Goal: Task Accomplishment & Management: Manage account settings

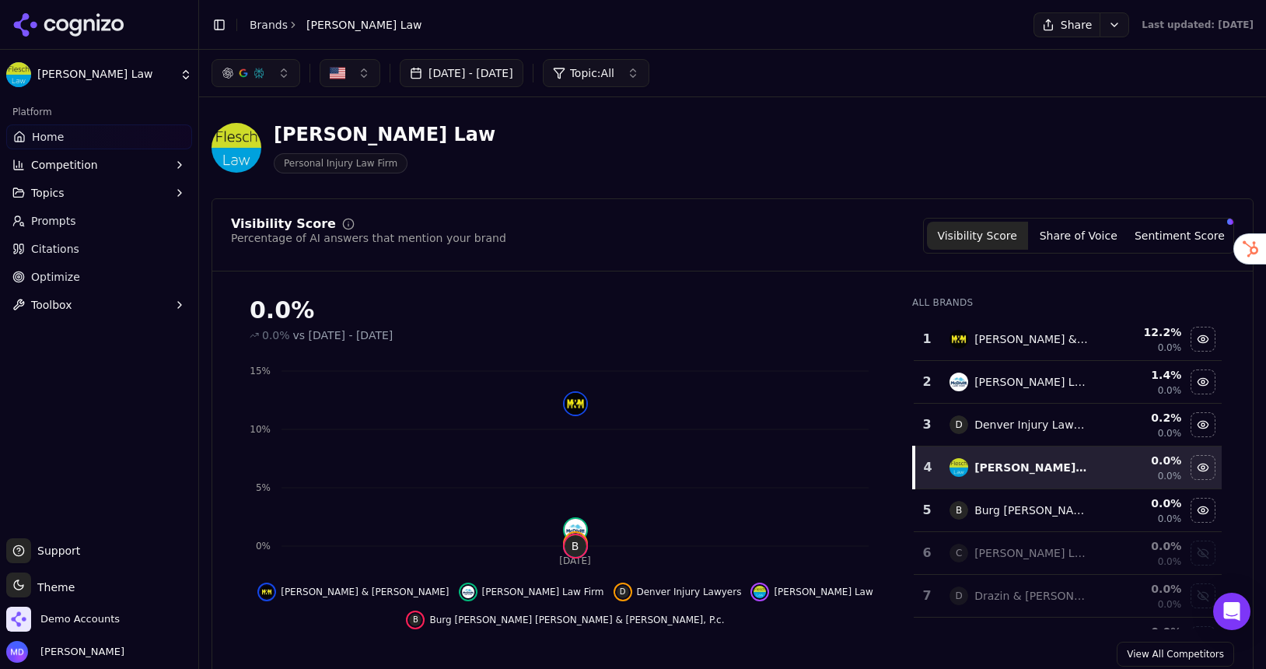
click at [84, 225] on link "Prompts" at bounding box center [99, 220] width 186 height 25
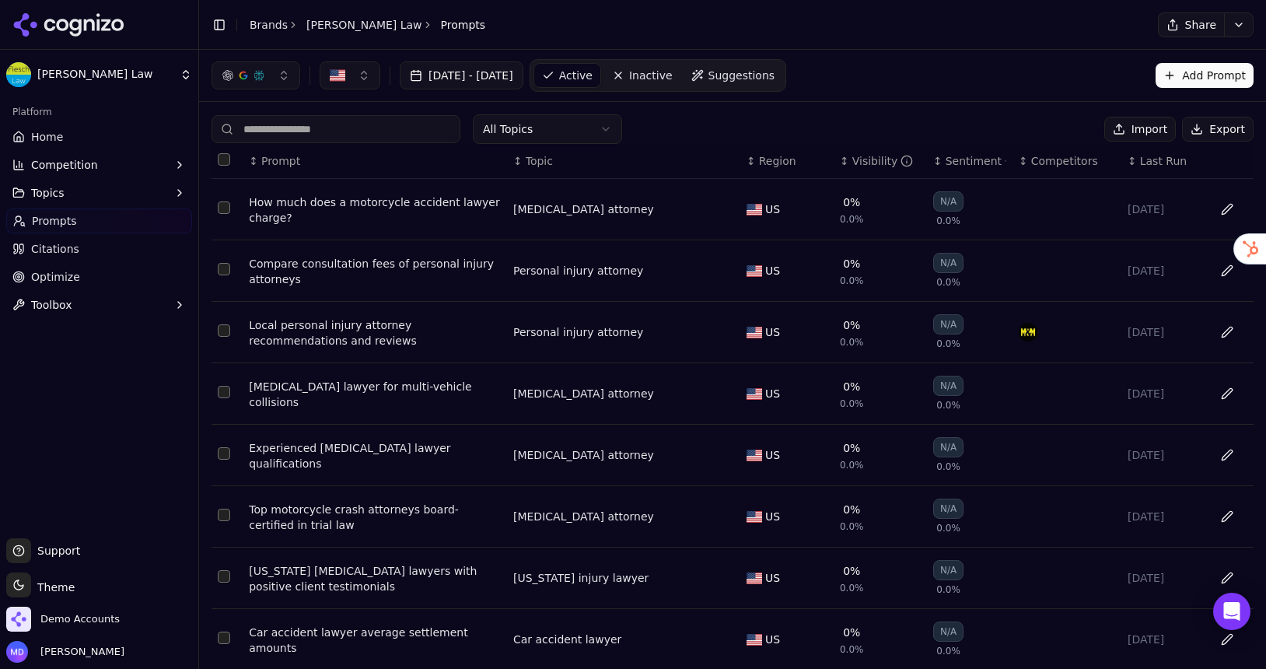
click at [222, 166] on th "Data table" at bounding box center [227, 161] width 31 height 35
click at [222, 161] on button "Select all rows" at bounding box center [224, 159] width 12 height 12
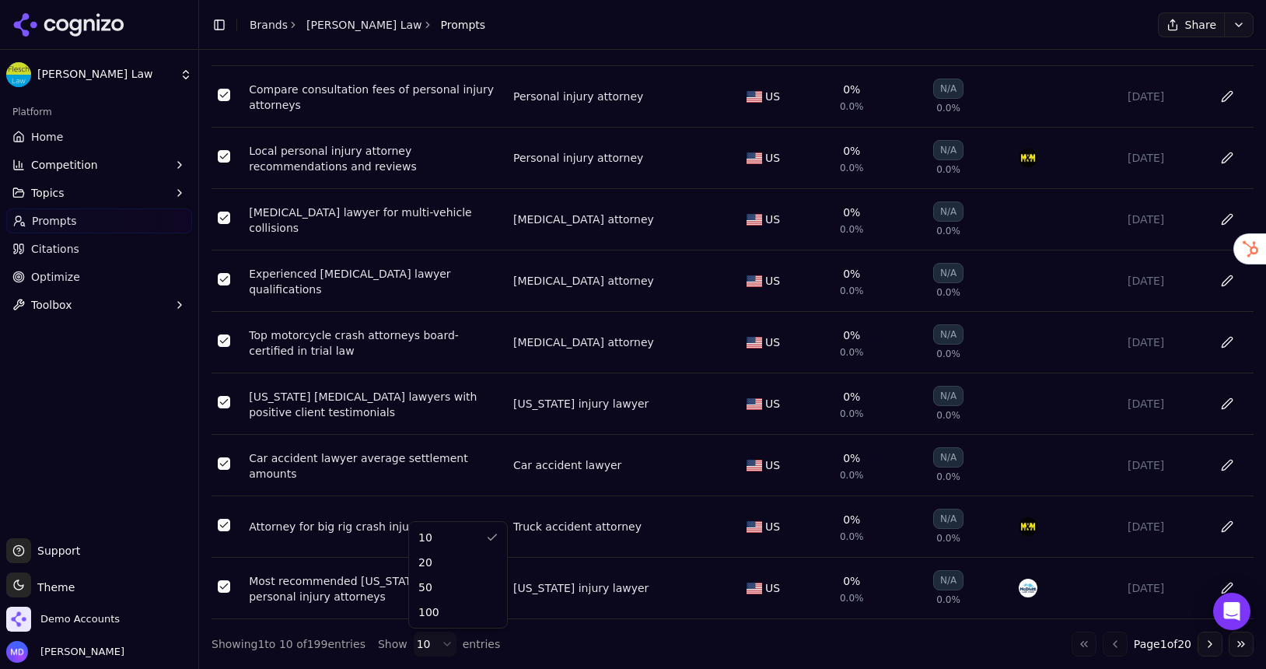
click at [421, 643] on html "[PERSON_NAME] Law Platform Home Competition Topics Prompts Citations Optimize T…" at bounding box center [633, 334] width 1266 height 669
click at [429, 624] on div "10 20 50 100" at bounding box center [458, 575] width 98 height 106
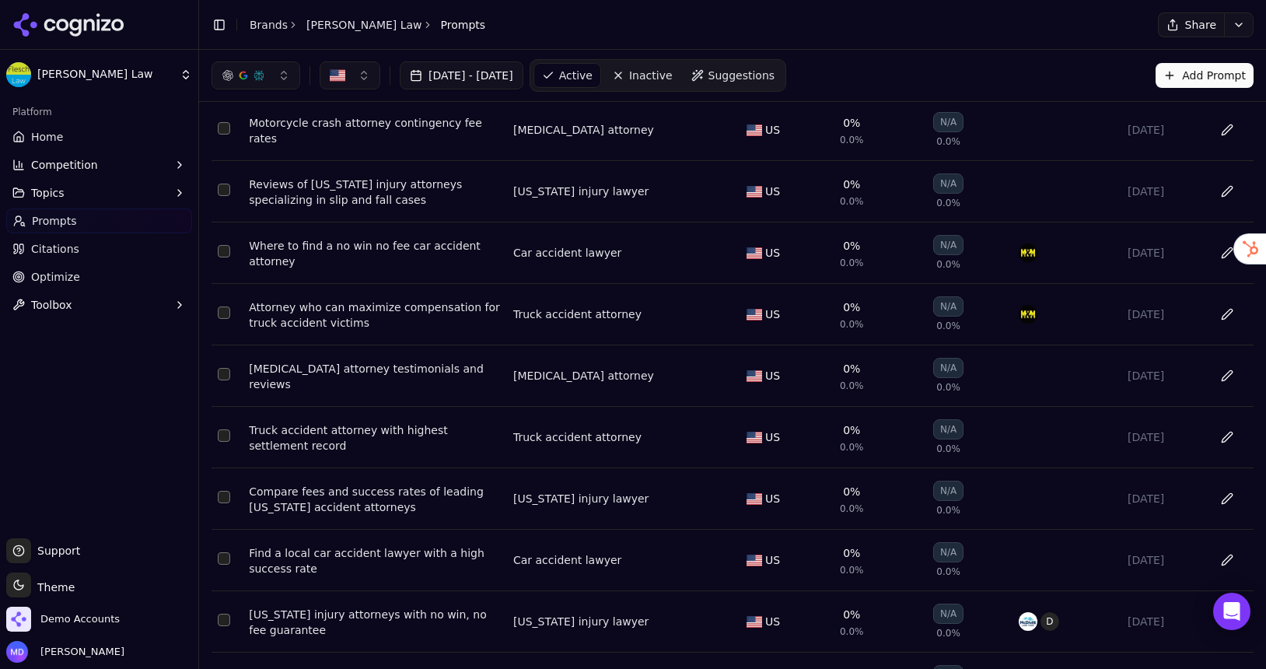
scroll to position [0, 0]
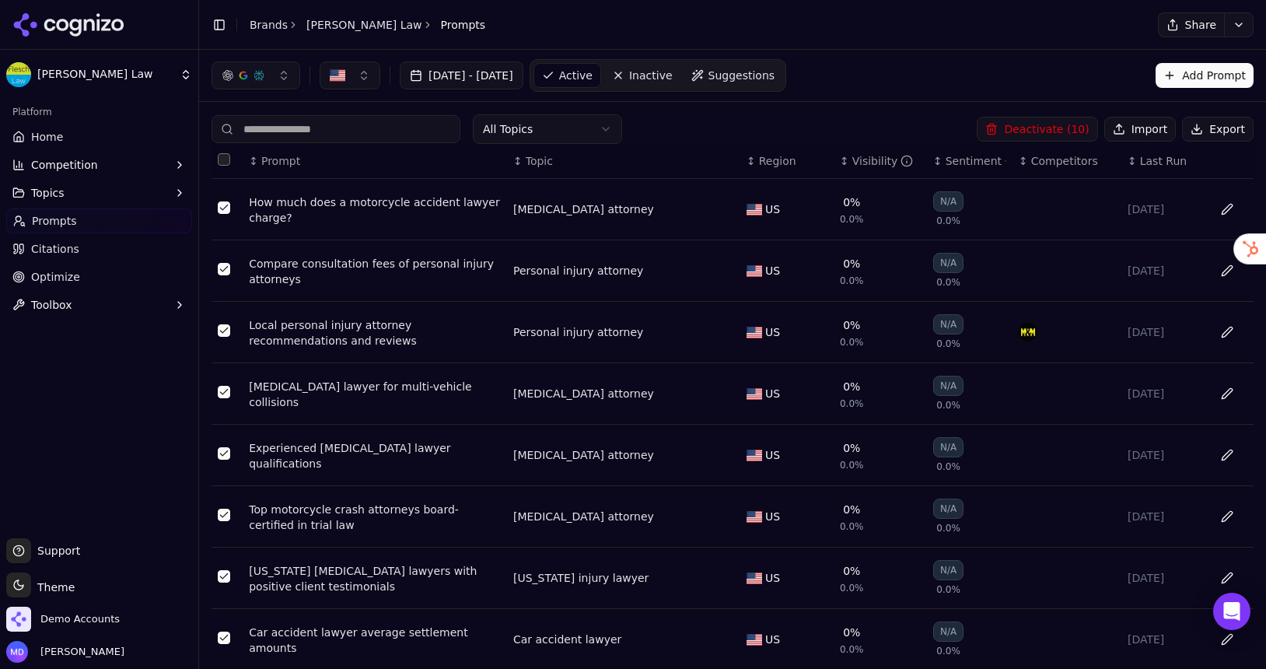
click at [226, 159] on button "Select all rows" at bounding box center [224, 159] width 12 height 12
click at [1022, 126] on button "Deactivate ( 100 )" at bounding box center [1035, 129] width 128 height 25
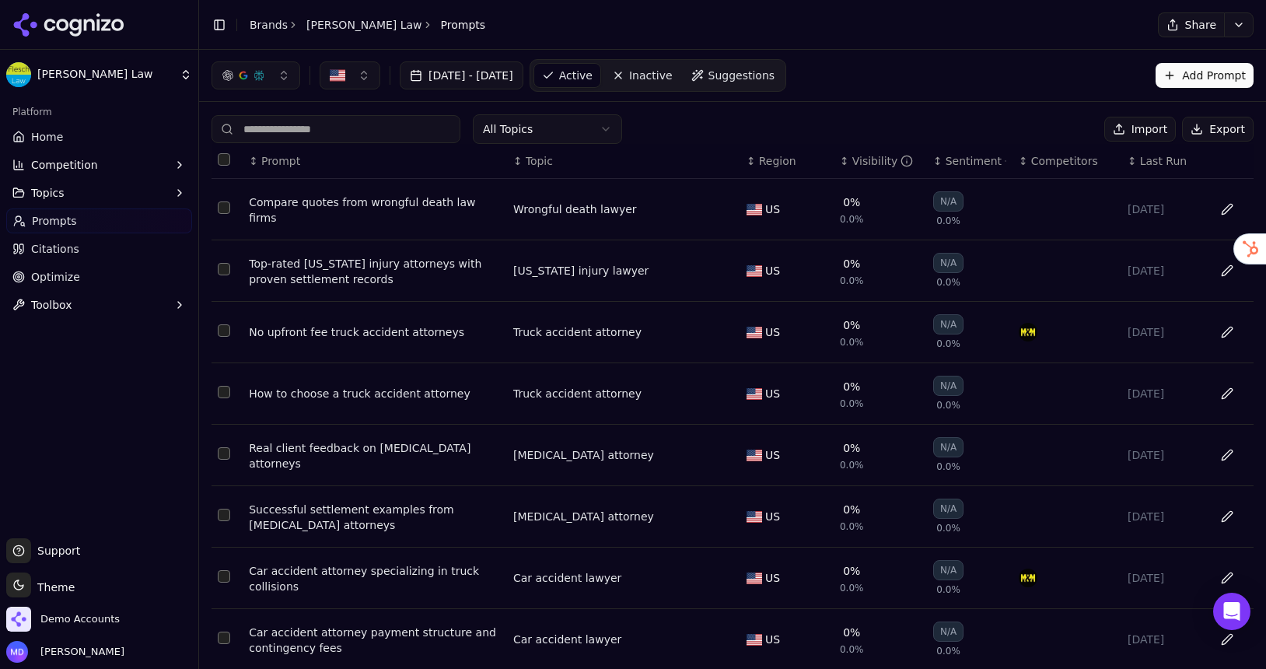
scroll to position [178, 0]
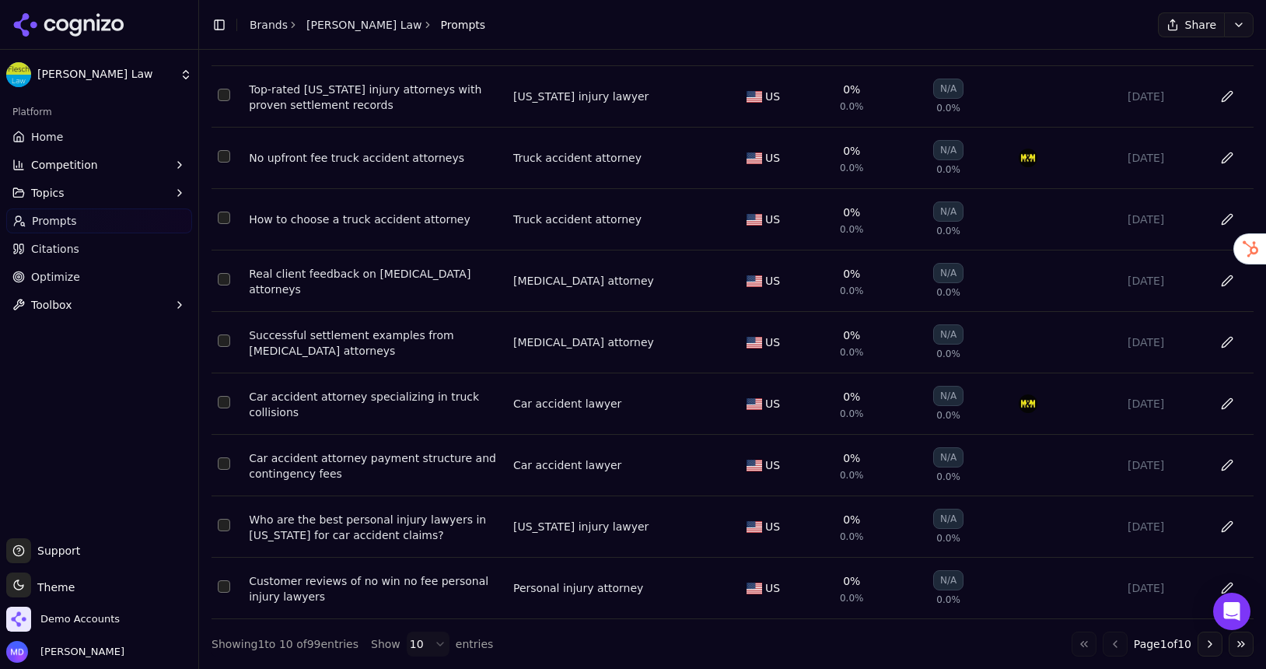
click at [435, 643] on html "[PERSON_NAME] Law Platform Home Competition Topics Prompts Citations Optimize T…" at bounding box center [633, 334] width 1266 height 669
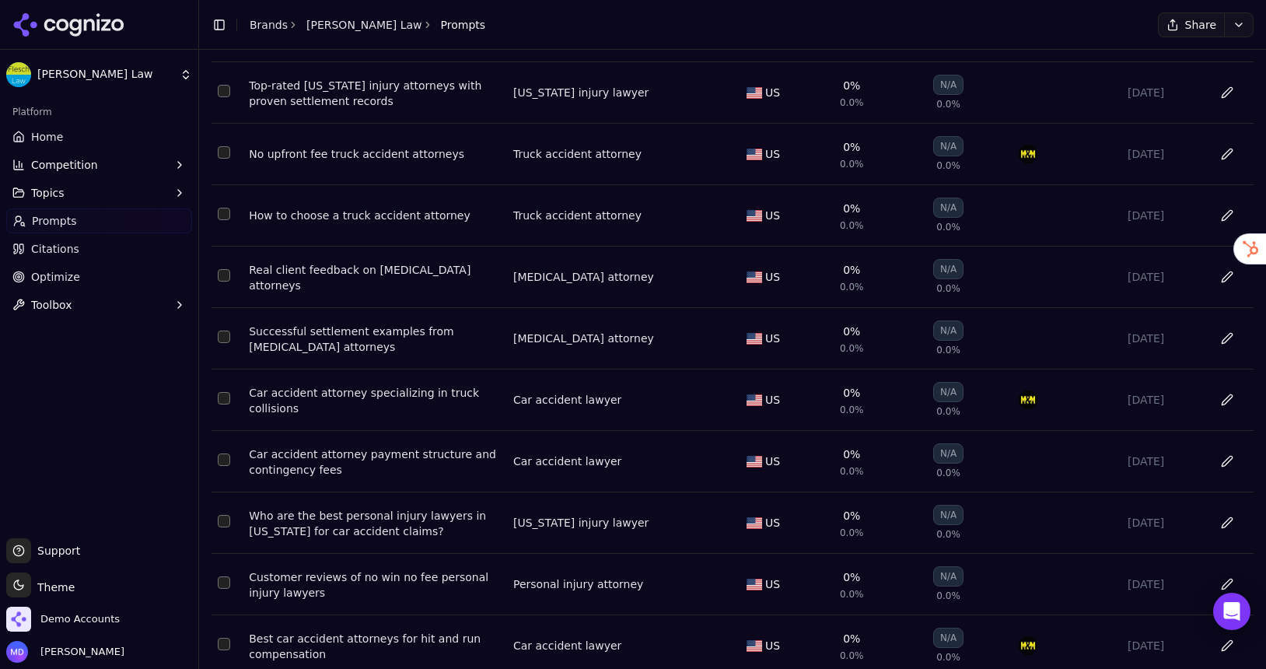
scroll to position [0, 0]
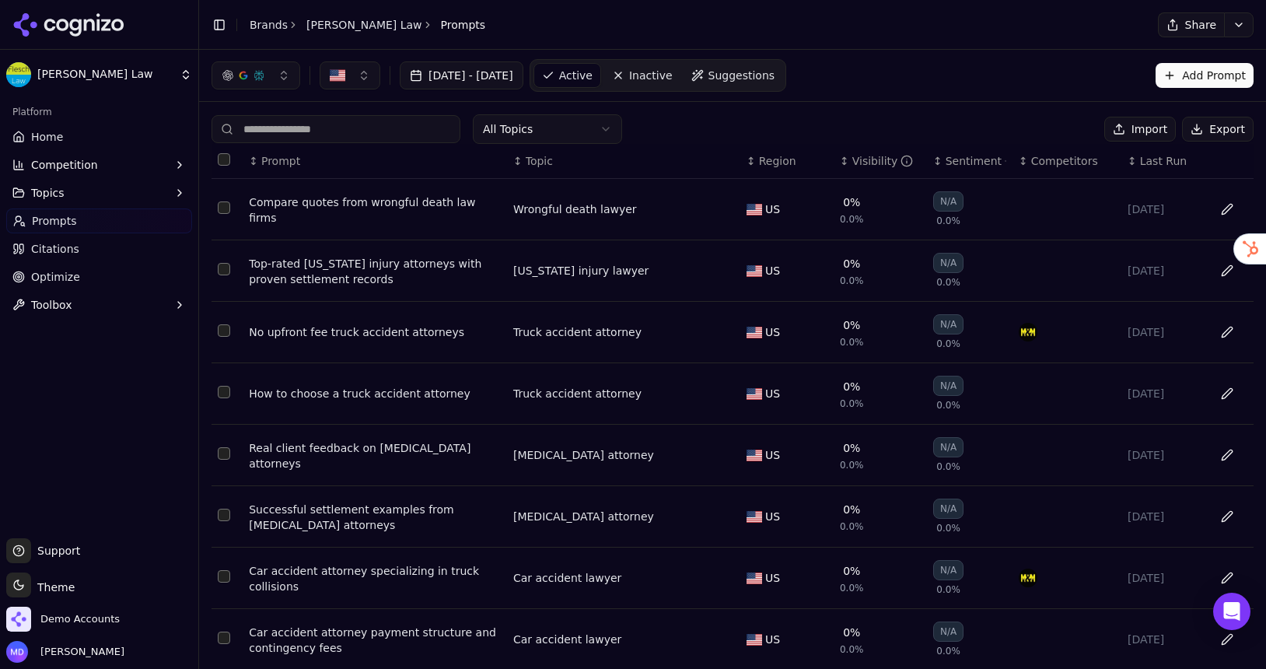
click at [229, 151] on th "Data table" at bounding box center [227, 161] width 31 height 35
click at [225, 159] on button "Select all rows" at bounding box center [224, 159] width 12 height 12
click at [1015, 135] on button "Deactivate ( 99 )" at bounding box center [1037, 129] width 121 height 25
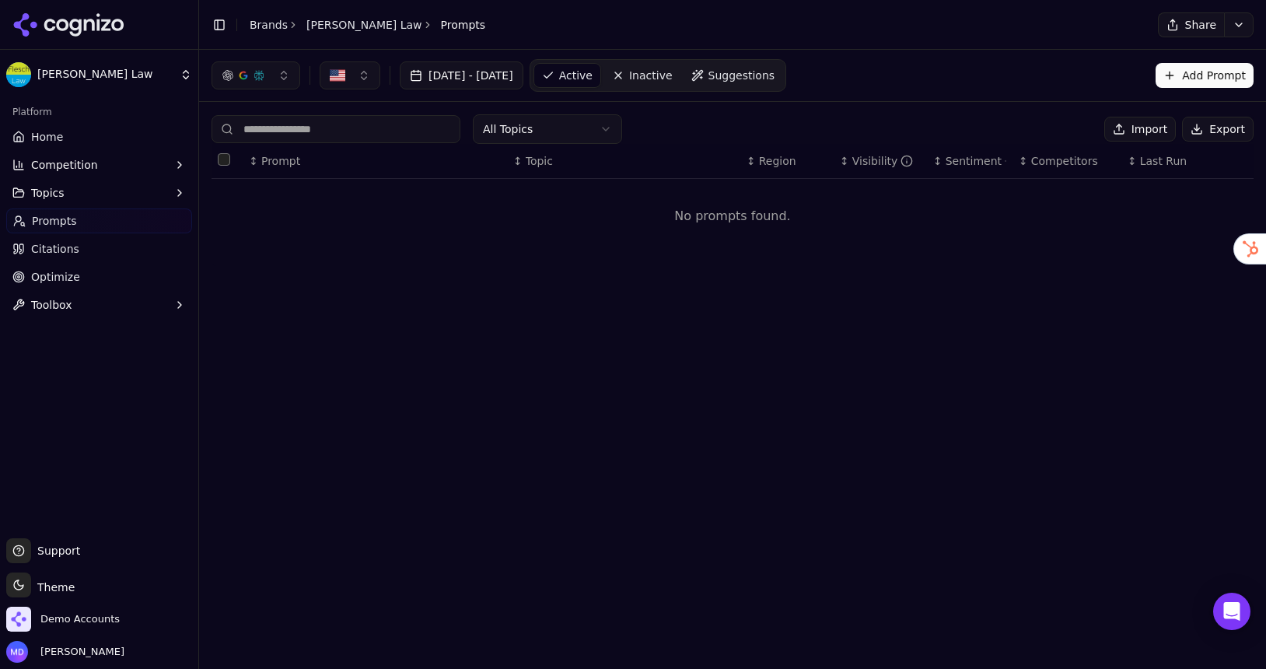
click at [1155, 128] on button "Import" at bounding box center [1140, 129] width 72 height 25
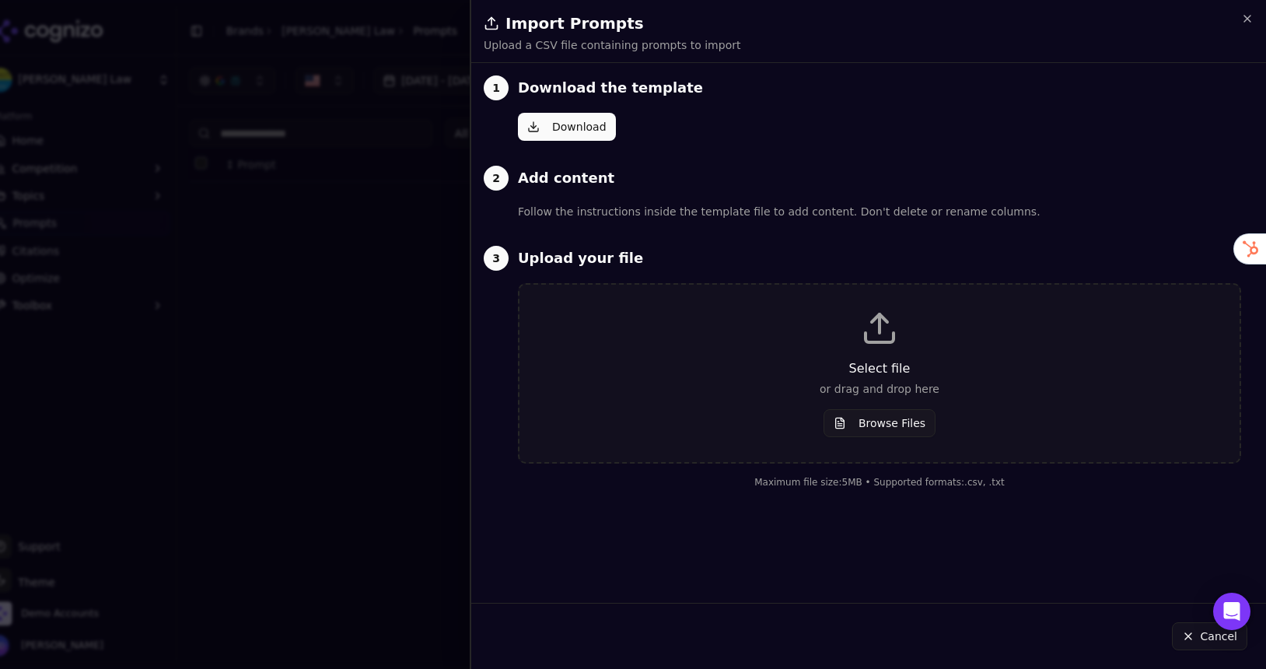
click at [831, 383] on p "or drag and drop here" at bounding box center [879, 389] width 670 height 16
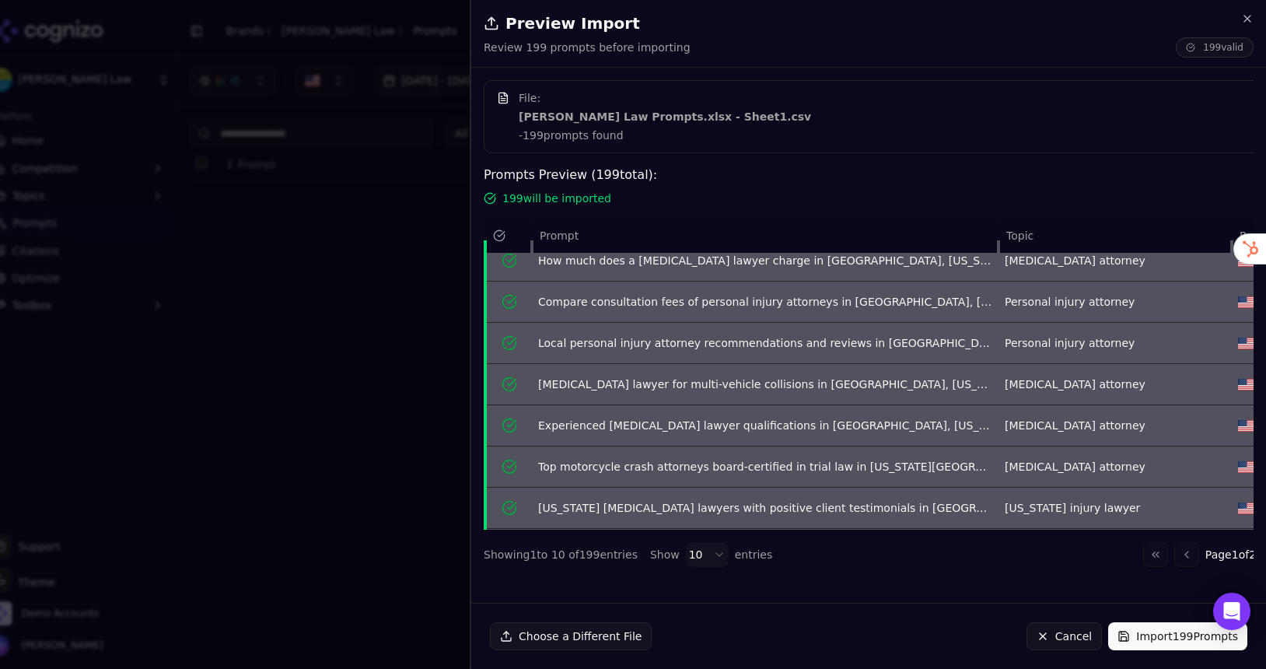
scroll to position [136, 0]
click at [1150, 642] on button "Import 199 Prompts" at bounding box center [1177, 636] width 139 height 28
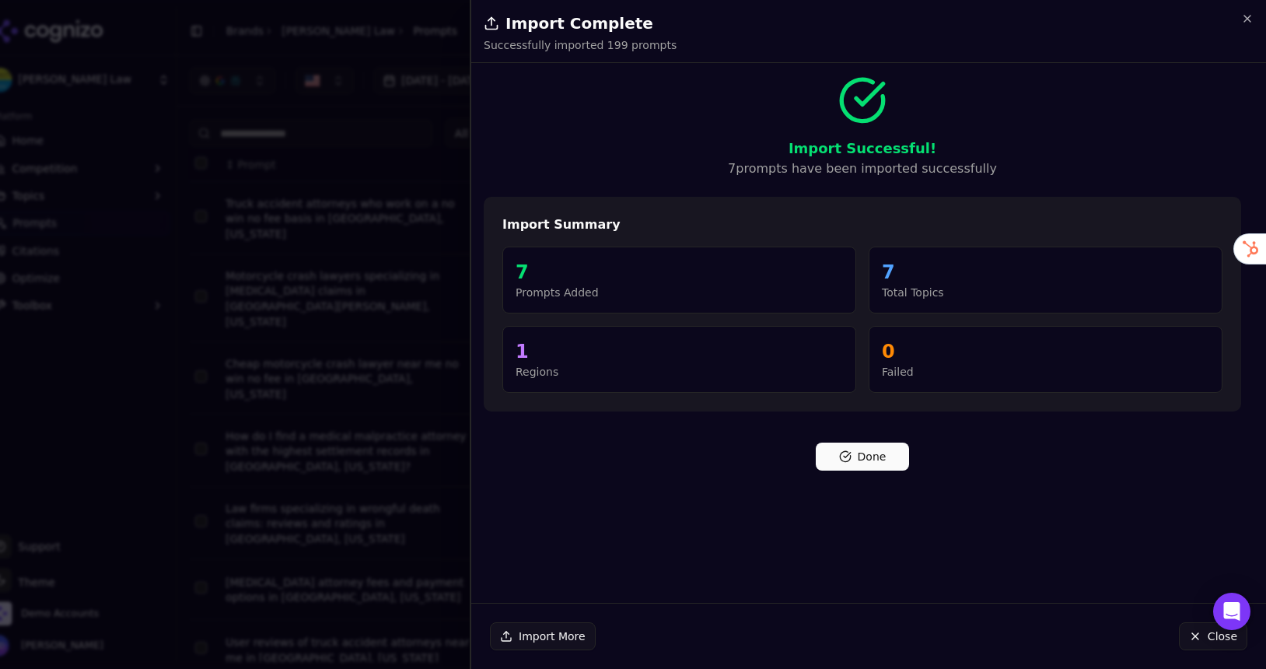
click at [845, 463] on button "Done" at bounding box center [862, 456] width 93 height 28
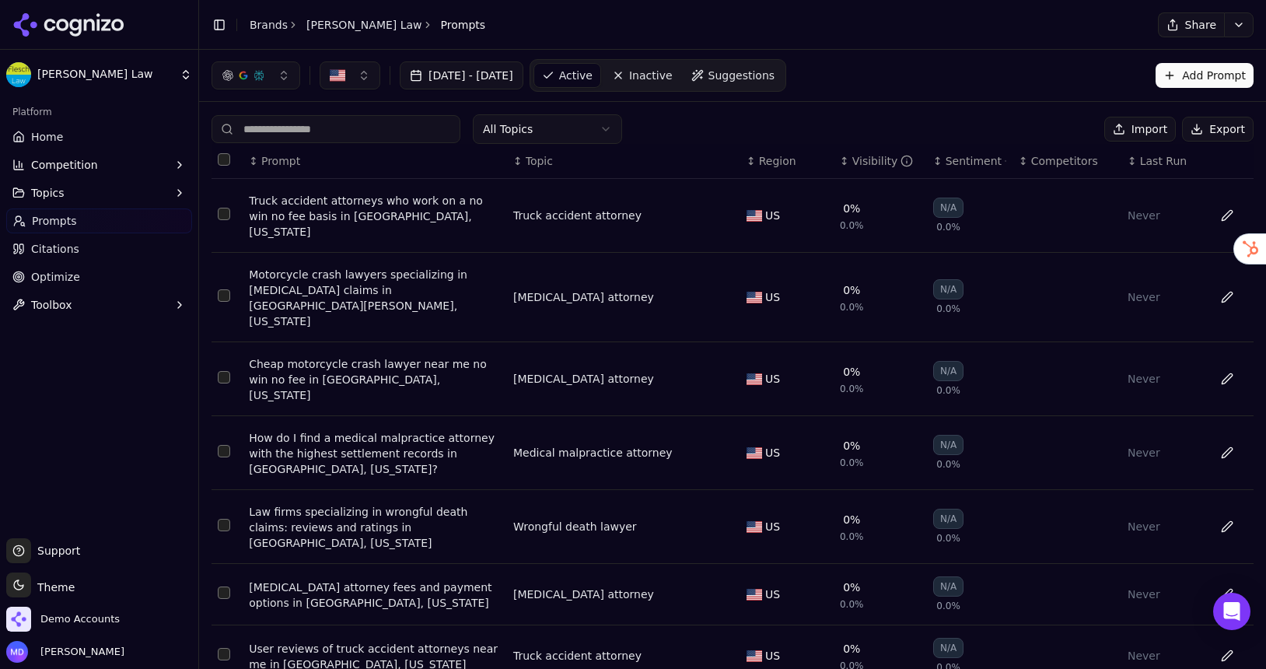
scroll to position [191, 0]
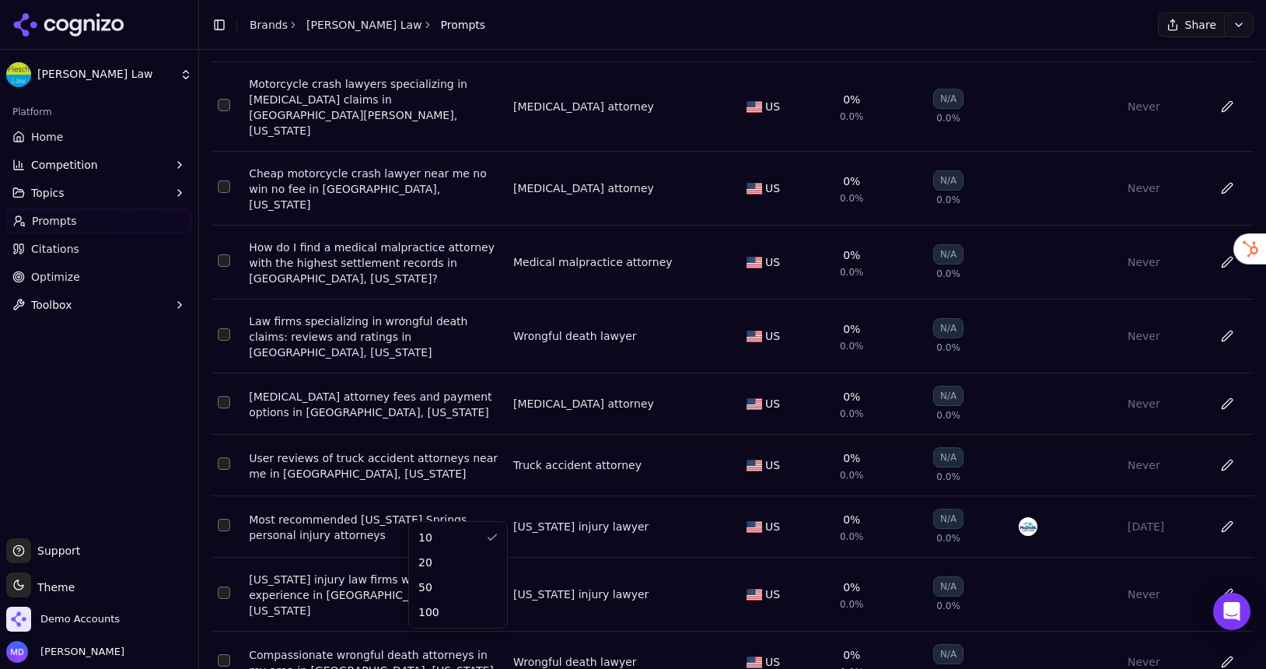
click at [413, 642] on html "[PERSON_NAME] Law Platform Home Competition Topics Prompts Citations Optimize T…" at bounding box center [633, 334] width 1266 height 669
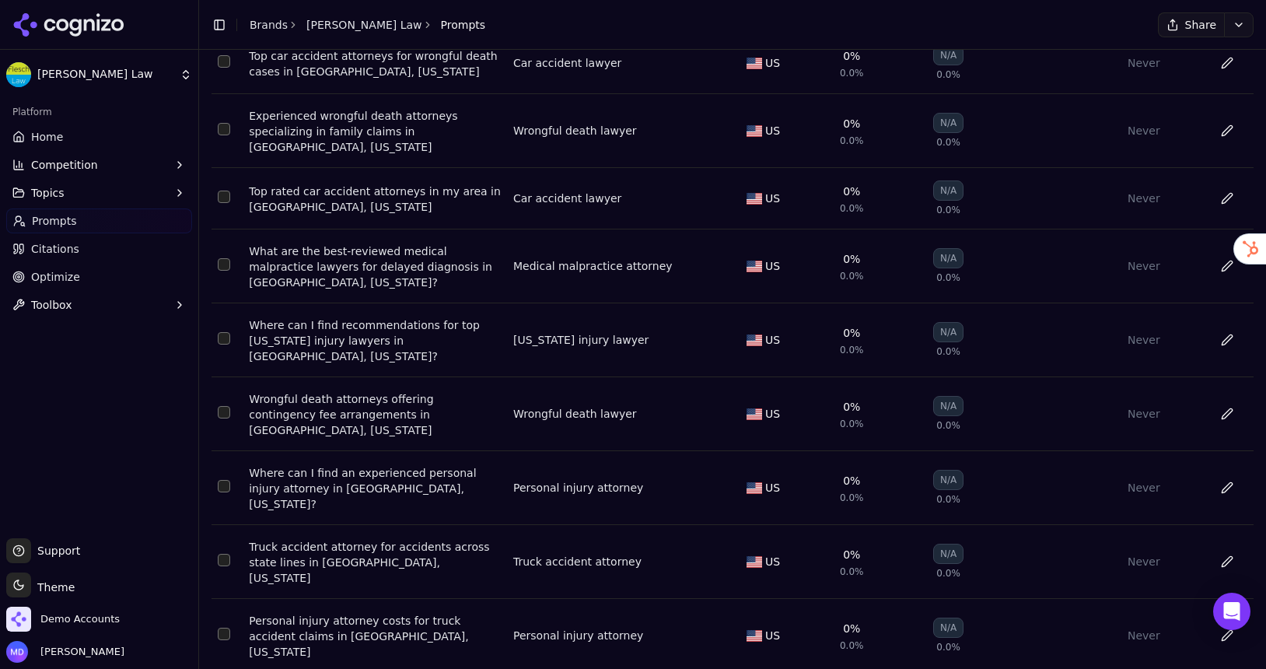
scroll to position [5883, 0]
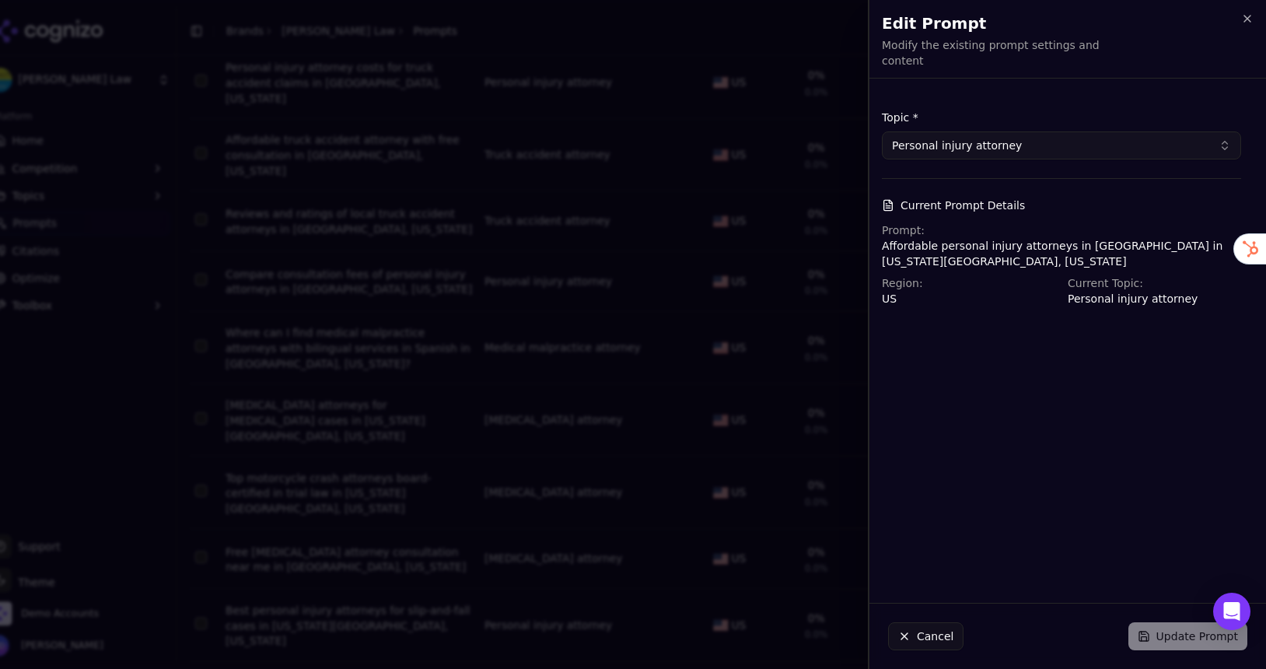
click at [1074, 241] on p "Affordable personal injury attorneys in [GEOGRAPHIC_DATA] in [US_STATE][GEOGRAP…" at bounding box center [1061, 253] width 359 height 31
click at [1008, 238] on p "Affordable personal injury attorneys in [GEOGRAPHIC_DATA] in [US_STATE][GEOGRAP…" at bounding box center [1061, 253] width 359 height 31
click at [964, 138] on button "Personal injury attorney" at bounding box center [1061, 145] width 359 height 28
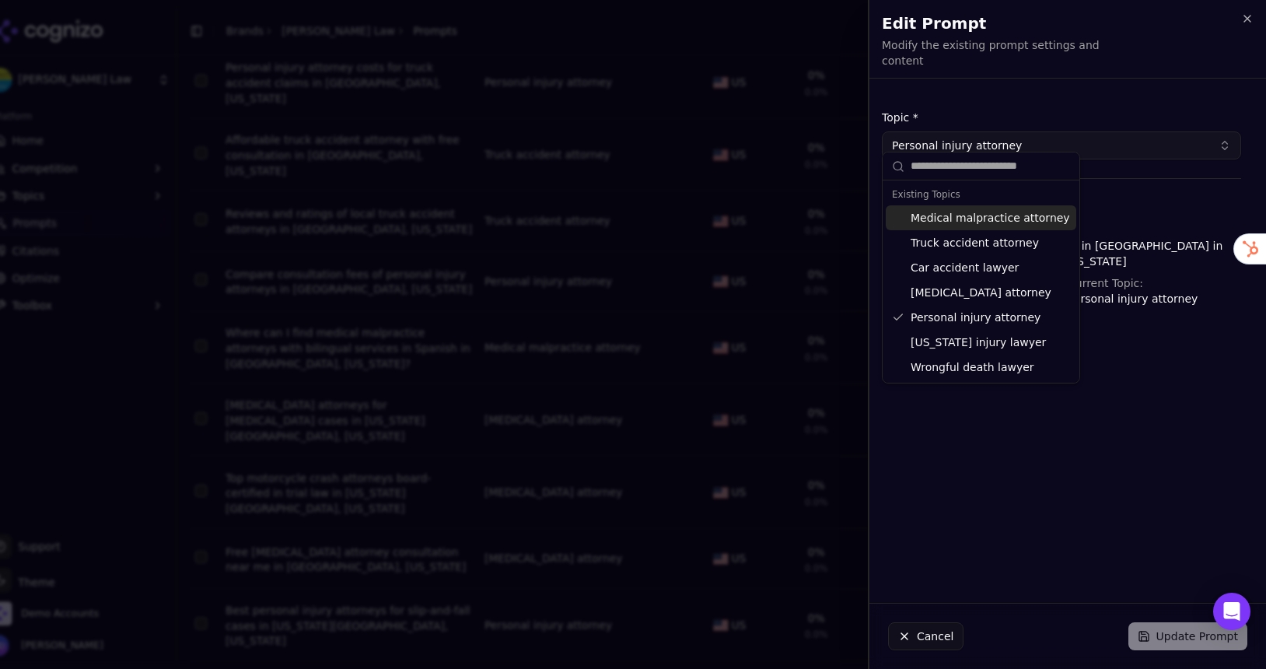
click at [964, 138] on button "Personal injury attorney" at bounding box center [1061, 145] width 359 height 28
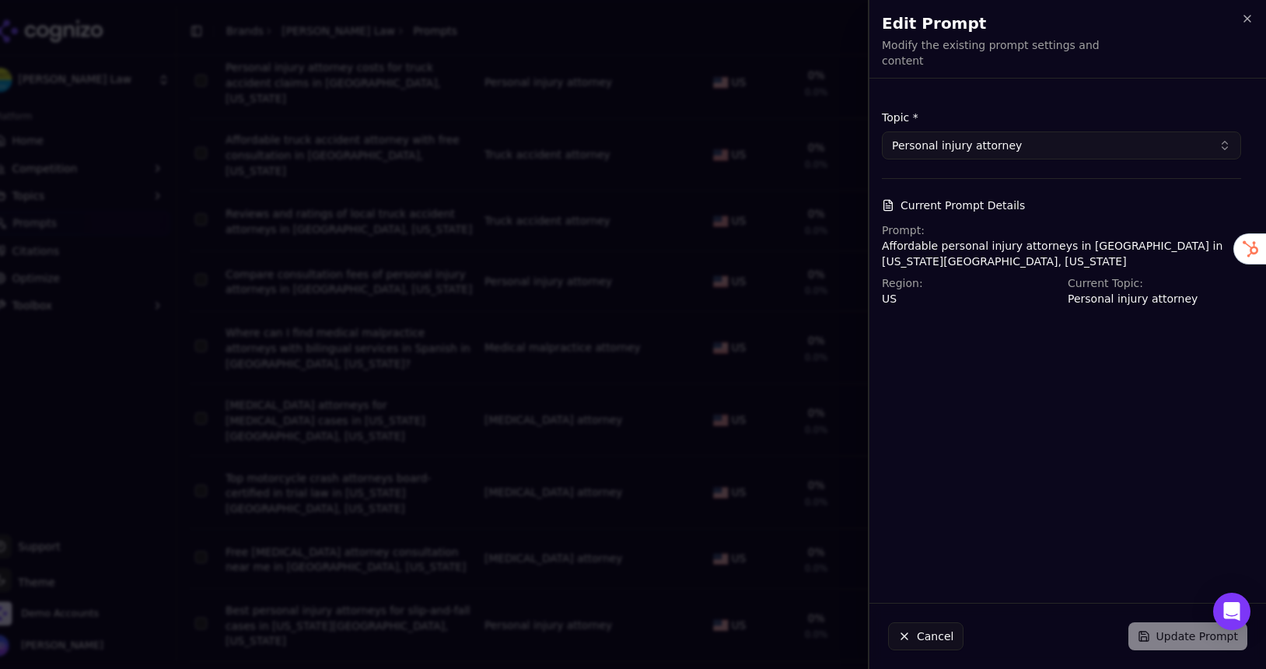
click at [1236, 24] on h2 "Edit Prompt" at bounding box center [1068, 23] width 372 height 22
click at [1246, 17] on icon "button" at bounding box center [1247, 19] width 6 height 6
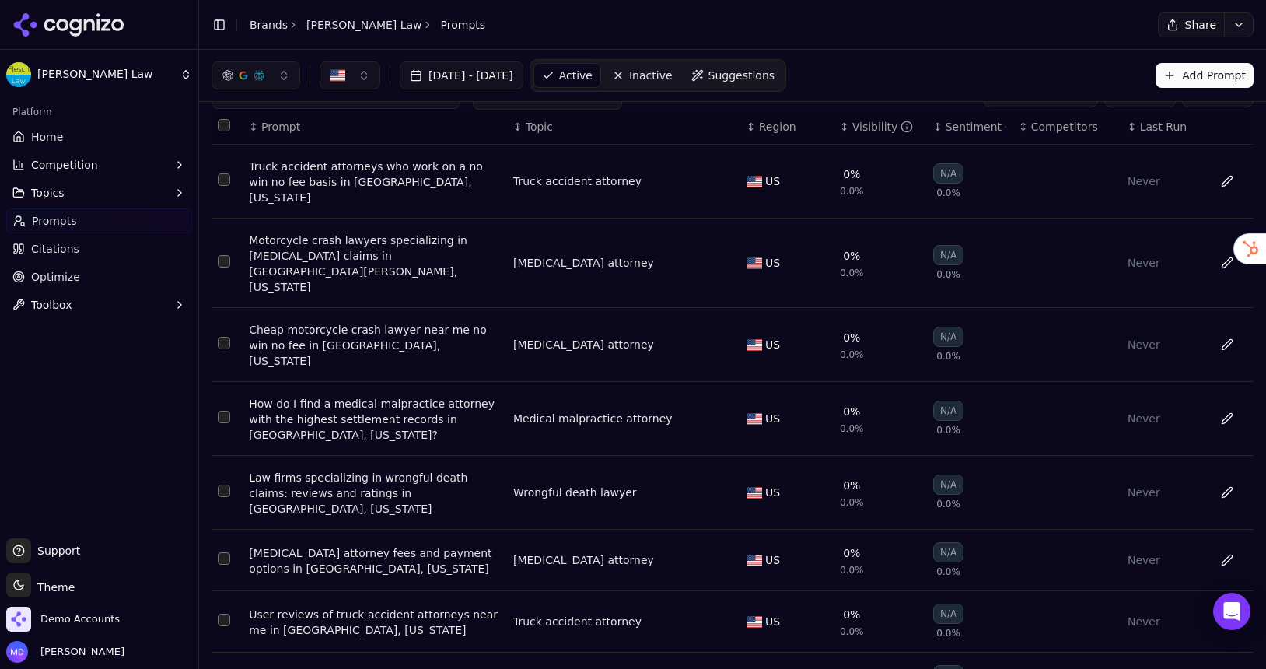
scroll to position [0, 0]
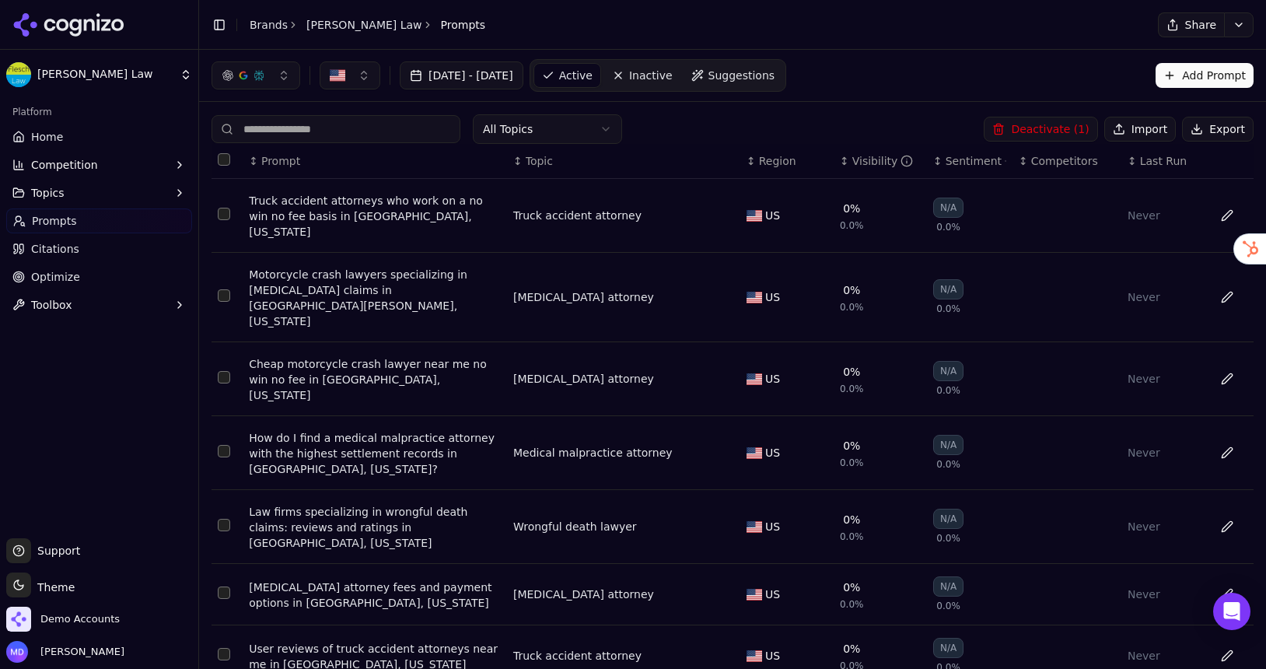
click at [1067, 124] on button "Deactivate ( 1 )" at bounding box center [1041, 129] width 114 height 25
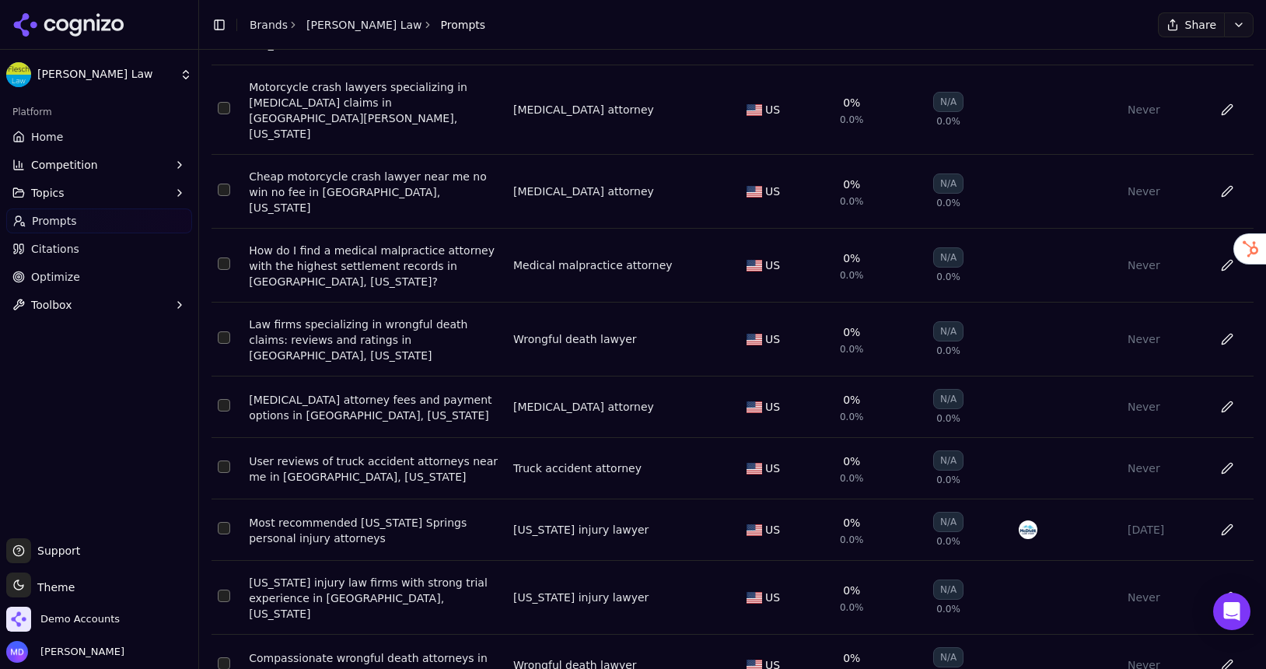
scroll to position [191, 0]
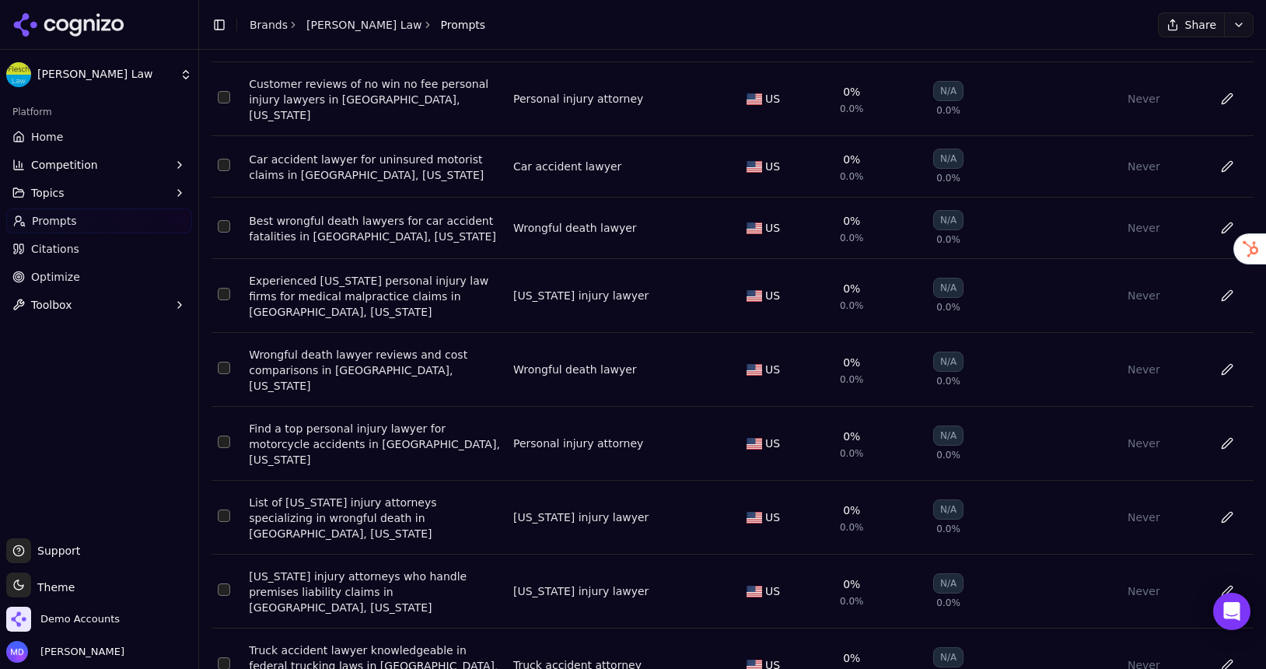
scroll to position [204, 0]
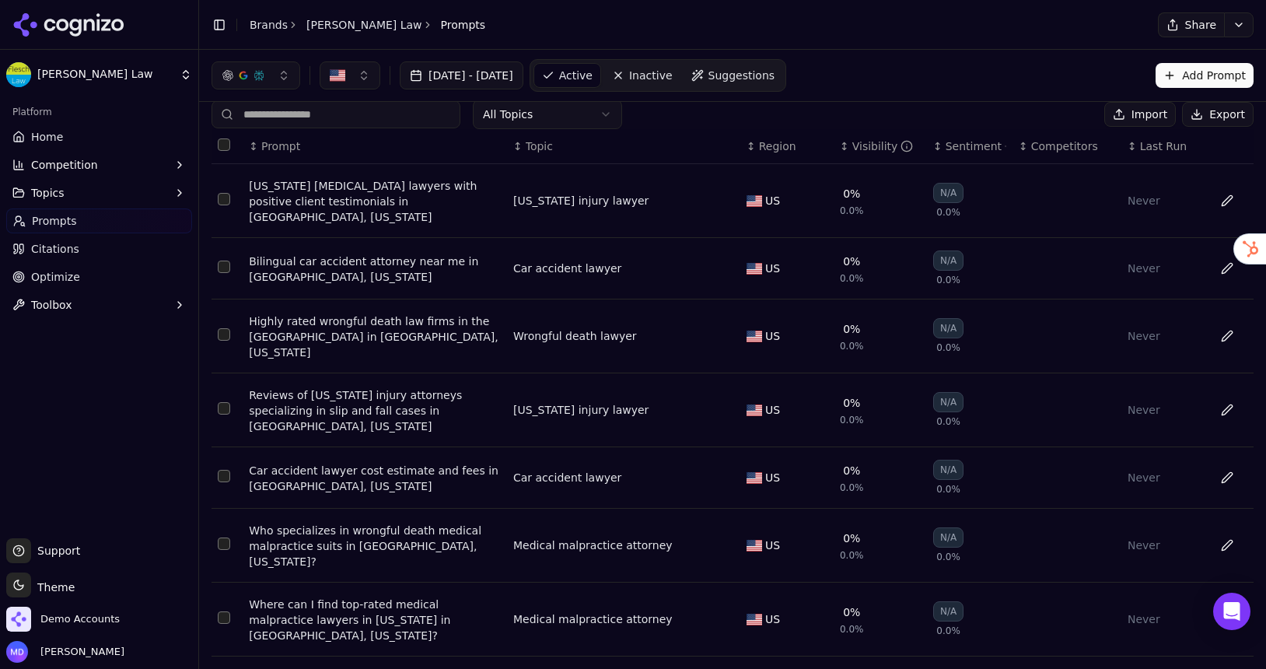
scroll to position [0, 0]
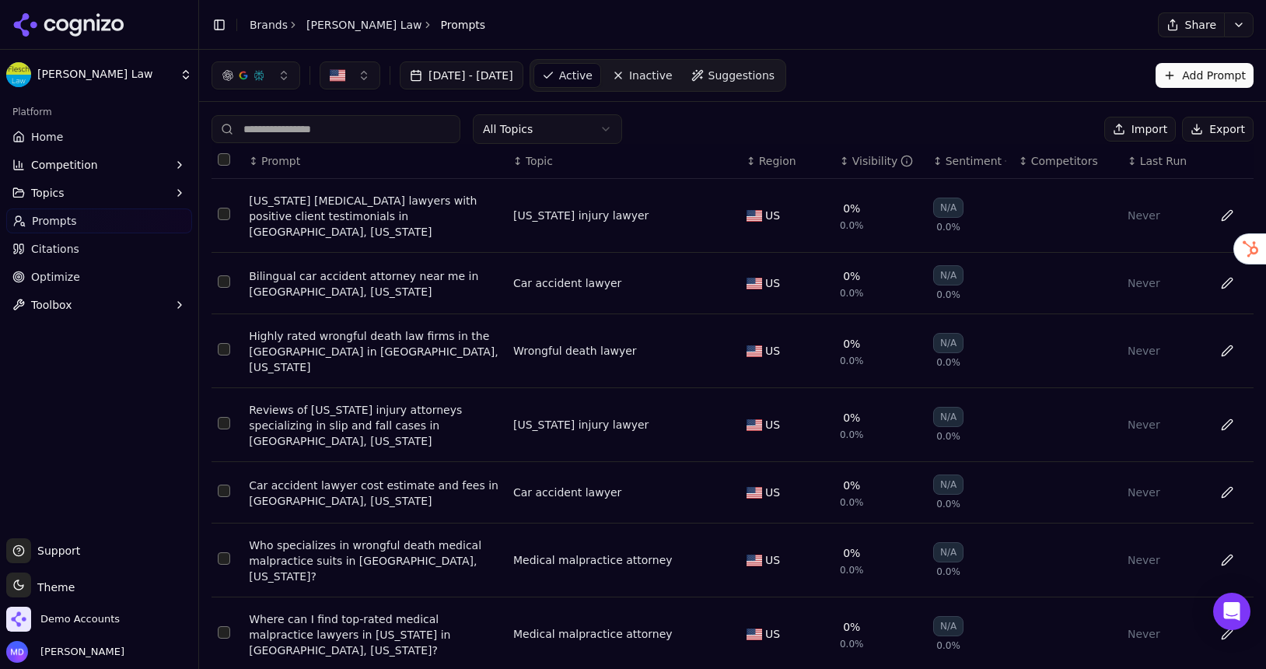
click at [387, 133] on input at bounding box center [336, 129] width 249 height 28
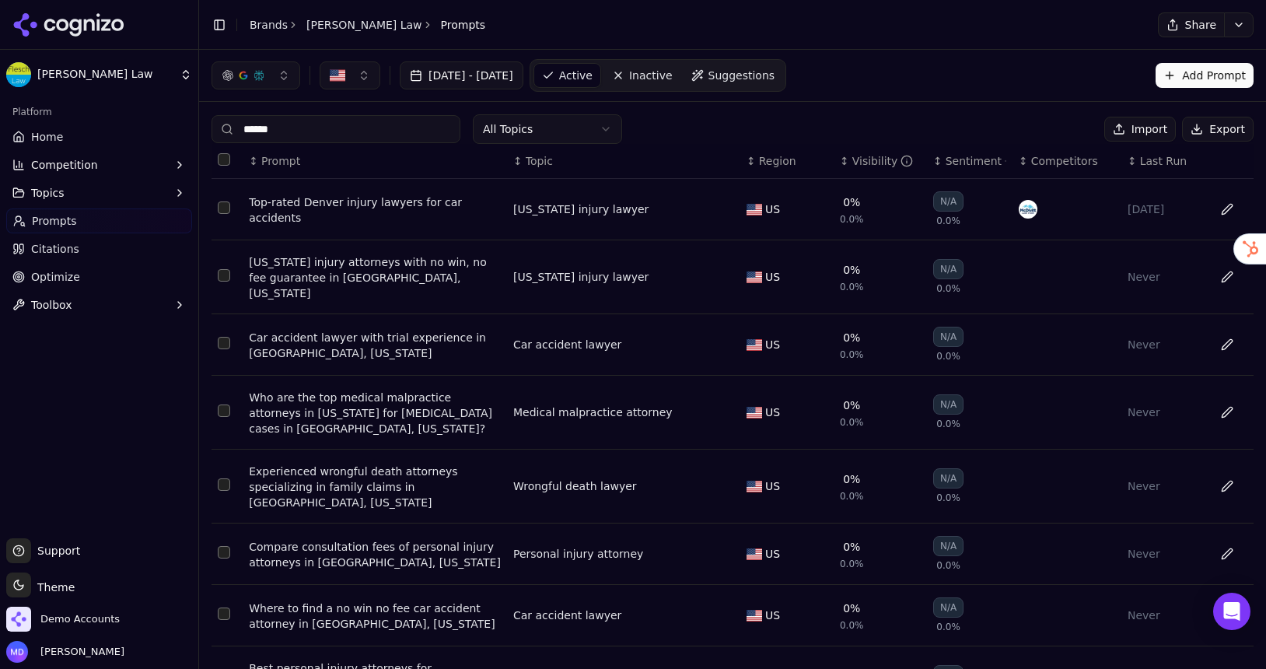
type input "******"
click at [65, 142] on link "Home" at bounding box center [99, 136] width 186 height 25
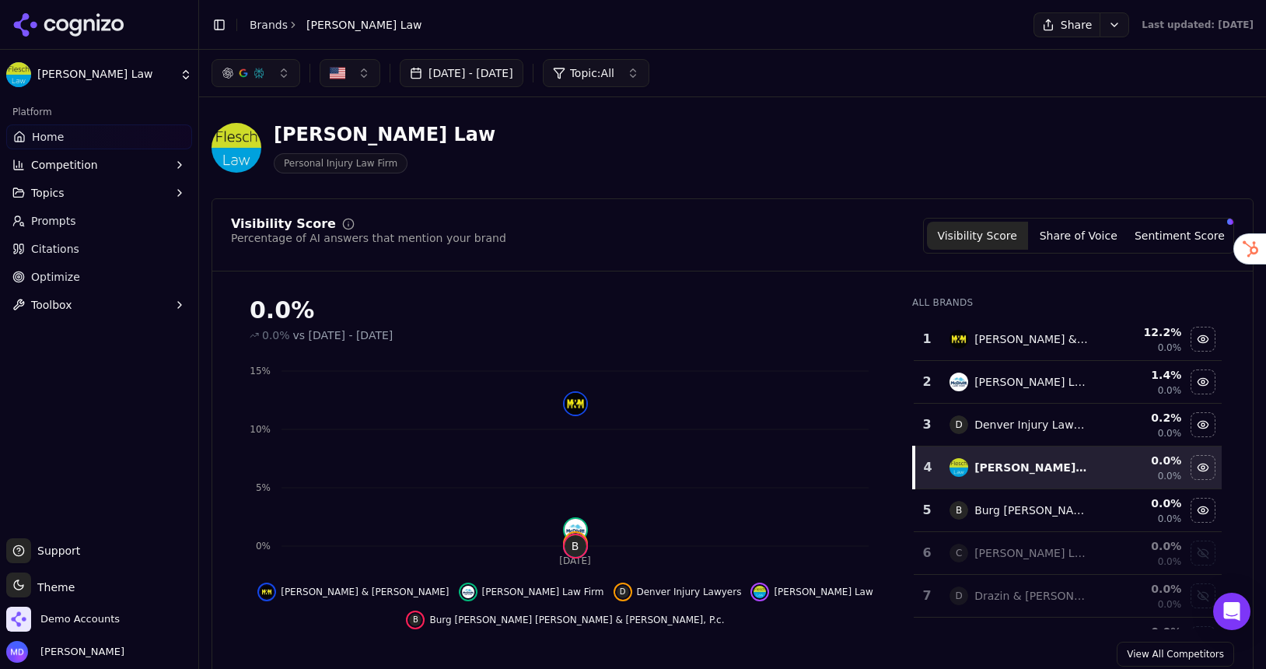
click at [68, 226] on span "Prompts" at bounding box center [53, 221] width 45 height 16
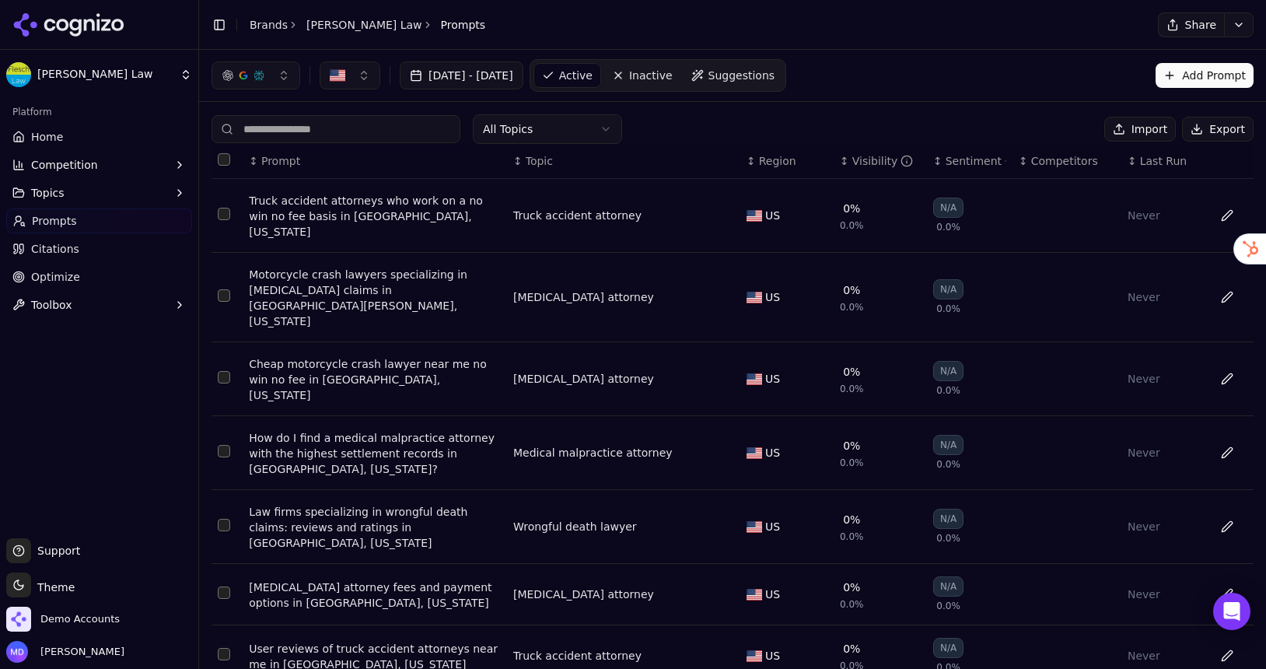
click at [66, 131] on link "Home" at bounding box center [99, 136] width 186 height 25
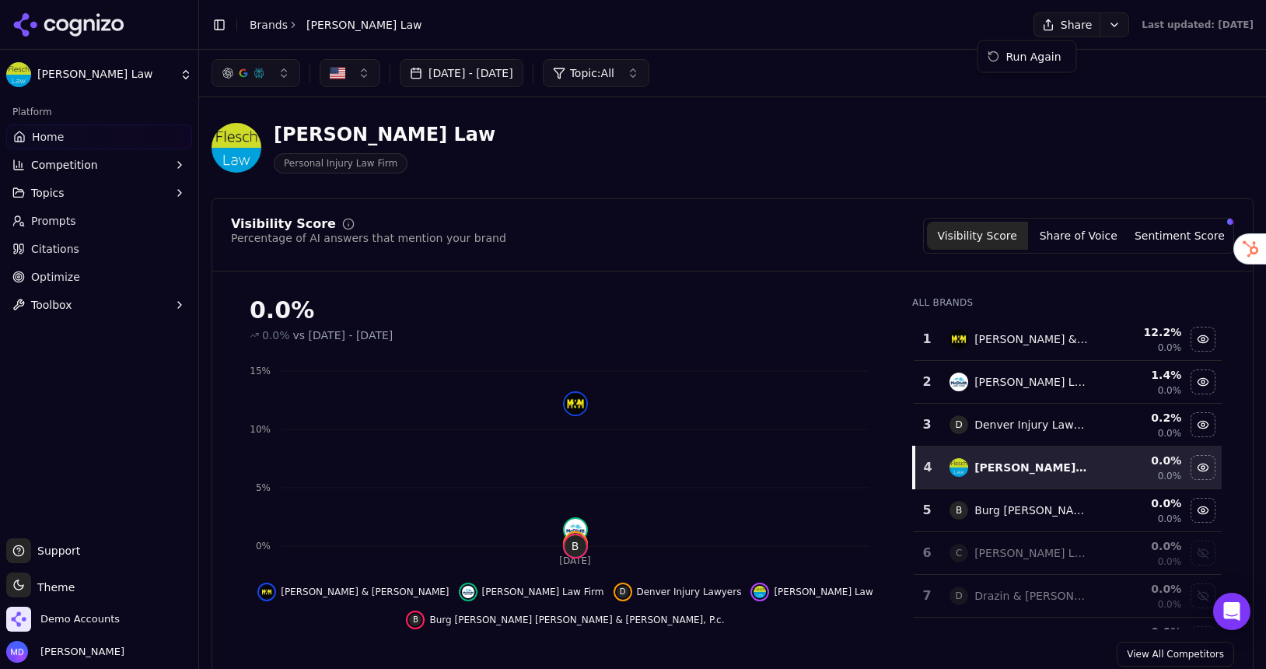
click at [1069, 23] on html "[PERSON_NAME] Law Platform Home Competition Topics Prompts Citations Optimize T…" at bounding box center [633, 334] width 1266 height 669
click at [1046, 51] on div "Run Again" at bounding box center [1027, 56] width 92 height 25
